Goal: Task Accomplishment & Management: Manage account settings

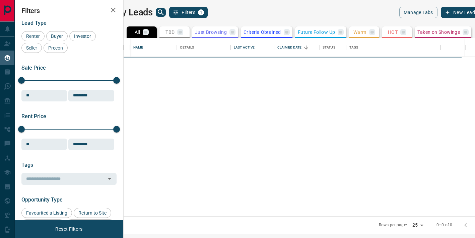
scroll to position [178, 349]
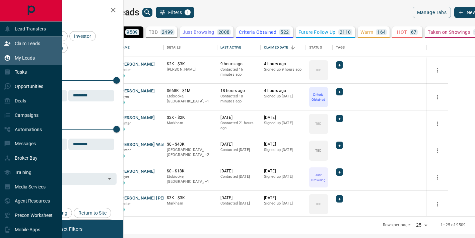
click at [42, 43] on div "Claim Leads" at bounding box center [31, 44] width 62 height 14
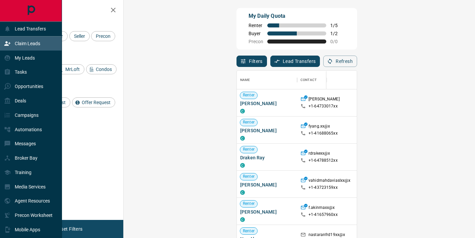
scroll to position [180, 337]
click at [13, 100] on div "Deals" at bounding box center [15, 101] width 22 height 11
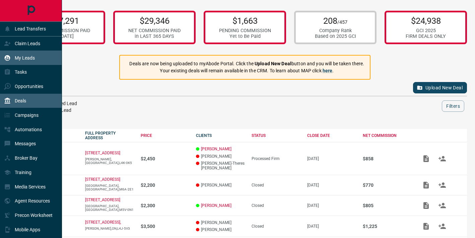
click at [37, 56] on div "My Leads" at bounding box center [31, 58] width 62 height 14
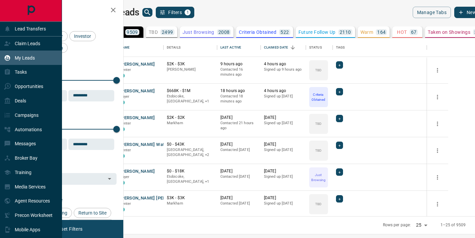
scroll to position [178, 349]
click at [30, 87] on p "Opportunities" at bounding box center [29, 86] width 28 height 5
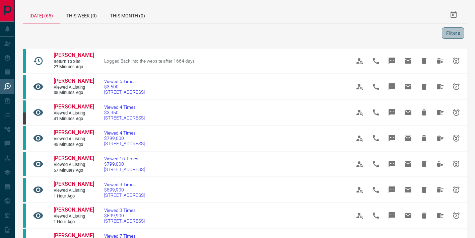
click at [459, 34] on button "Filters" at bounding box center [453, 32] width 22 height 11
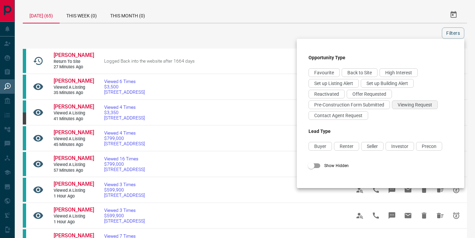
click at [397, 106] on div "Viewing Request" at bounding box center [415, 105] width 46 height 9
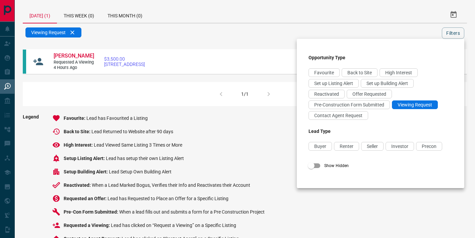
click at [371, 57] on h3 "Opportunity Type" at bounding box center [381, 57] width 144 height 5
click at [243, 55] on div at bounding box center [237, 119] width 475 height 238
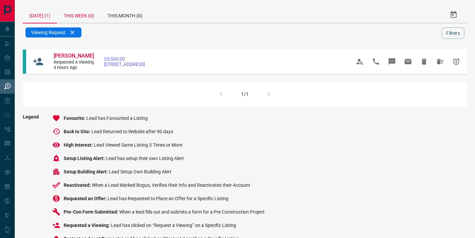
click at [80, 17] on div "This Week (0)" at bounding box center [79, 15] width 44 height 16
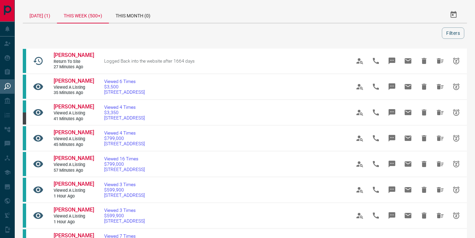
click at [51, 19] on div "[DATE] (1)" at bounding box center [40, 15] width 34 height 16
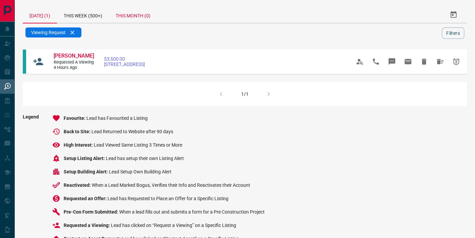
click at [146, 19] on div "This Month (0)" at bounding box center [133, 15] width 48 height 16
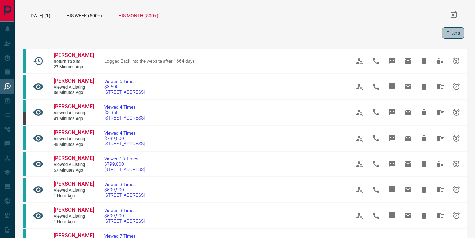
click at [448, 30] on button "Filters" at bounding box center [453, 32] width 22 height 11
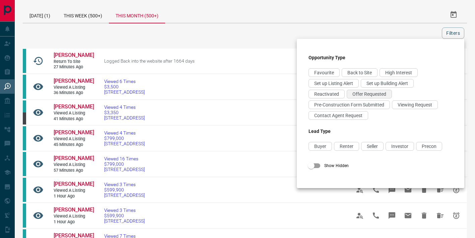
click at [368, 95] on span "Offer Requested" at bounding box center [370, 94] width 34 height 5
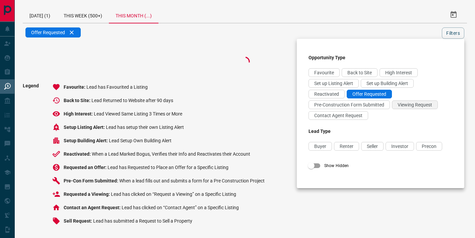
click at [407, 107] on span "Viewing Request" at bounding box center [415, 104] width 35 height 5
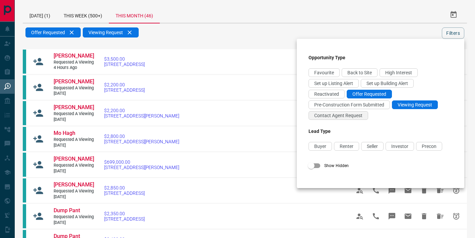
click at [353, 114] on span "Contact Agent Request" at bounding box center [338, 115] width 48 height 5
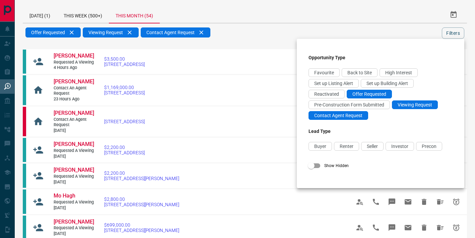
click at [392, 32] on div at bounding box center [237, 119] width 475 height 238
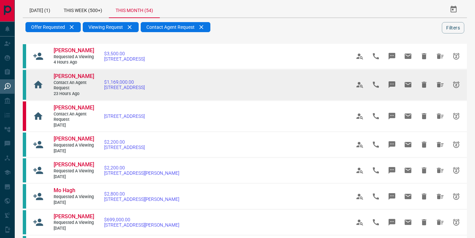
scroll to position [5, 0]
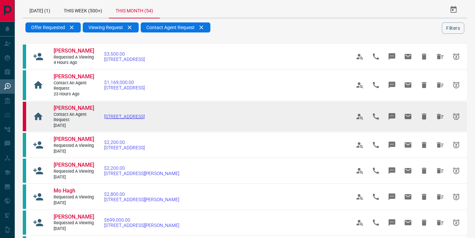
click at [132, 119] on span "[STREET_ADDRESS]" at bounding box center [124, 116] width 41 height 5
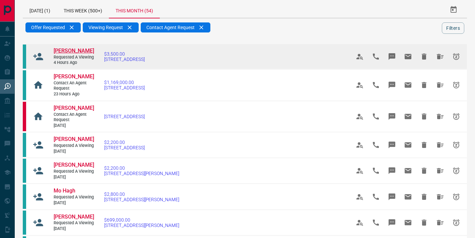
click at [72, 53] on span "[PERSON_NAME]" at bounding box center [74, 51] width 41 height 6
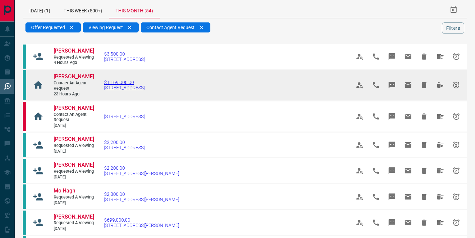
click at [115, 85] on span "$1,169,000.00" at bounding box center [124, 82] width 41 height 5
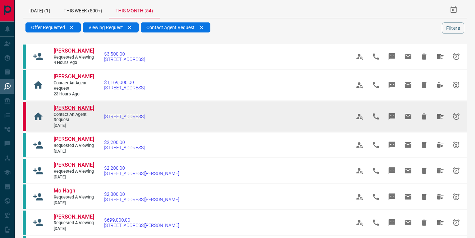
click at [80, 111] on span "[PERSON_NAME]" at bounding box center [74, 108] width 41 height 6
